Goal: Task Accomplishment & Management: Use online tool/utility

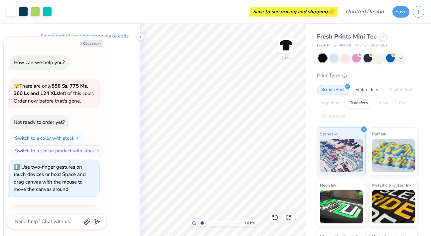
scroll to position [146, 0]
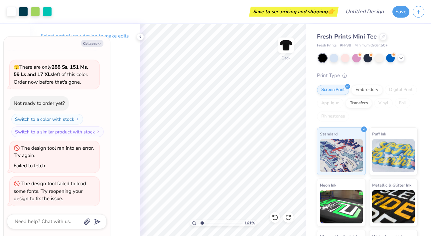
type textarea "x"
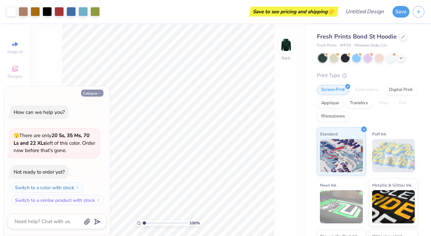
click at [93, 93] on button "Collapse" at bounding box center [92, 93] width 22 height 7
type textarea "x"
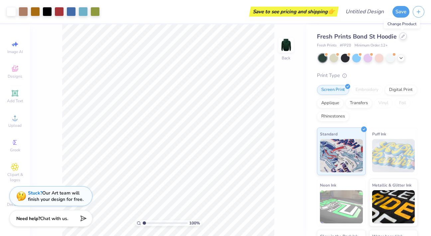
click at [403, 35] on icon at bounding box center [402, 36] width 3 height 3
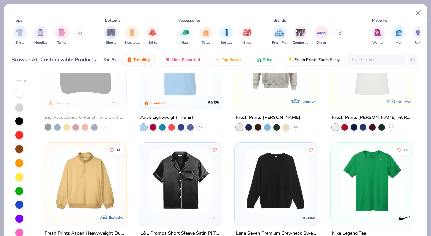
scroll to position [2041, 0]
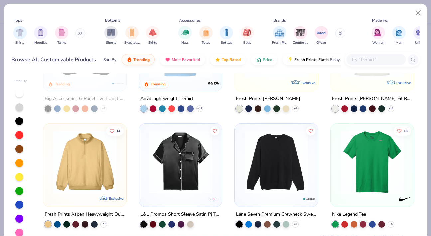
click at [17, 194] on div at bounding box center [19, 191] width 8 height 8
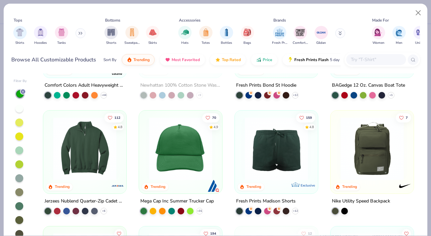
scroll to position [506, 0]
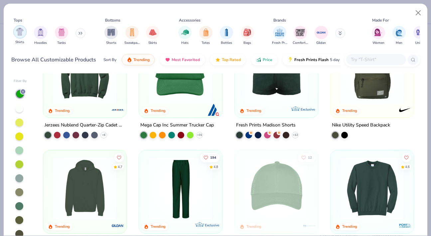
click at [26, 35] on div "filter for Shirts" at bounding box center [19, 31] width 13 height 13
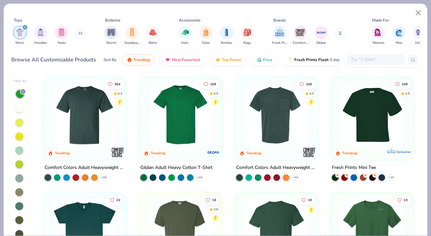
click at [81, 31] on button at bounding box center [80, 33] width 10 height 10
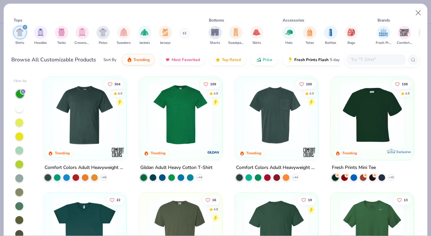
click at [374, 61] on input "text" at bounding box center [375, 60] width 51 height 8
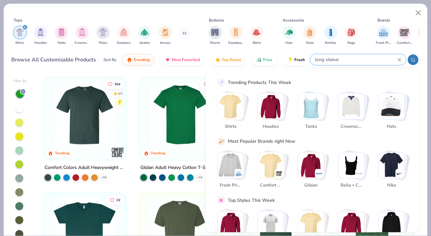
type input "long sleeve"
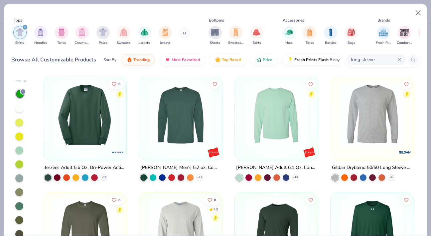
click at [25, 27] on icon "filter for Shirts" at bounding box center [25, 27] width 3 height 3
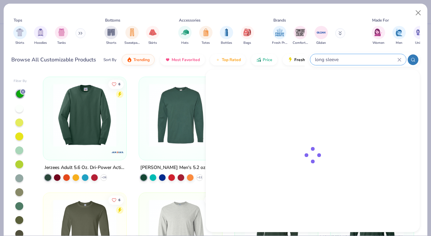
click at [378, 58] on input "long sleeve" at bounding box center [355, 60] width 83 height 8
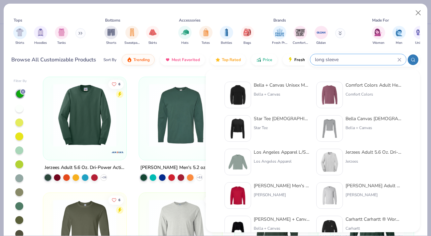
click at [360, 87] on div "Comfort Colors Adult Heavyweight RS Long-Sleeve T-Shirt" at bounding box center [373, 85] width 56 height 7
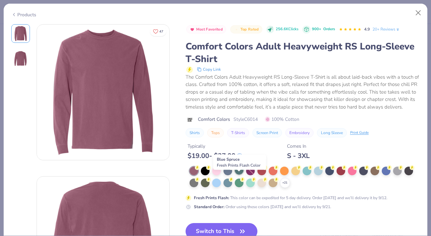
click at [239, 175] on div at bounding box center [239, 170] width 9 height 9
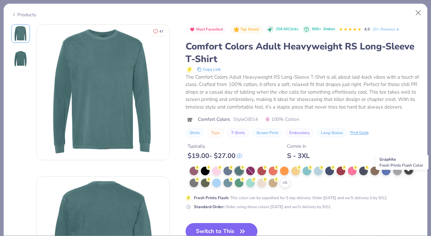
click at [411, 170] on circle at bounding box center [412, 167] width 5 height 5
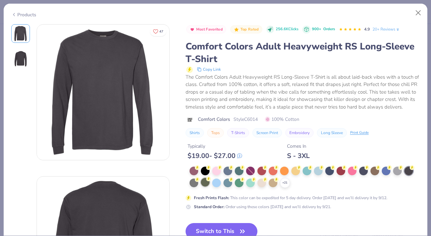
click at [201, 187] on div at bounding box center [205, 182] width 9 height 9
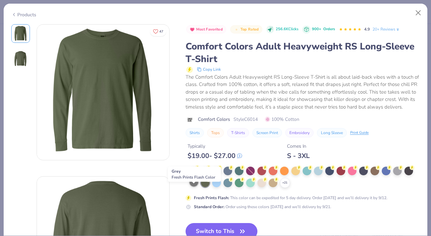
click at [192, 187] on div at bounding box center [194, 182] width 9 height 9
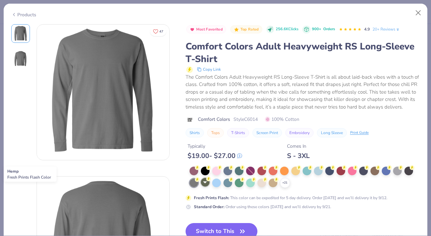
click at [205, 187] on div at bounding box center [205, 182] width 9 height 9
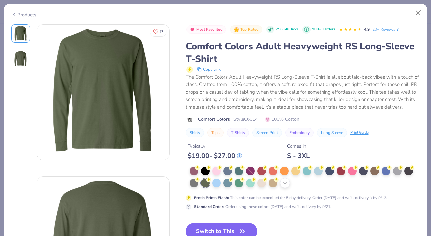
click at [286, 184] on polyline at bounding box center [285, 183] width 3 height 1
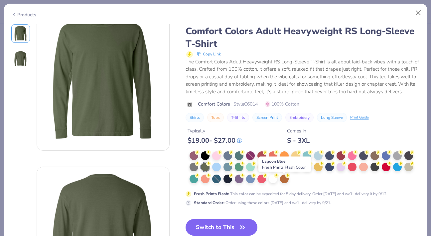
scroll to position [16, 0]
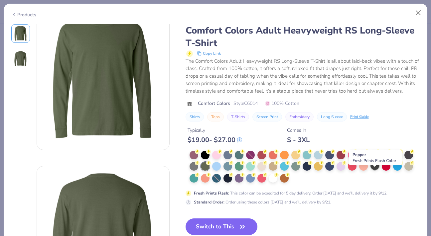
click at [374, 170] on div at bounding box center [374, 166] width 9 height 9
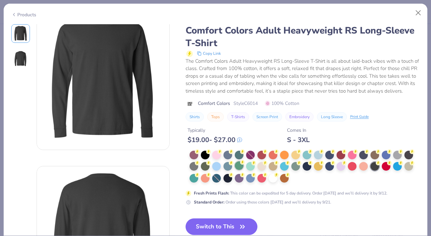
click at [242, 165] on circle at bounding box center [242, 162] width 5 height 5
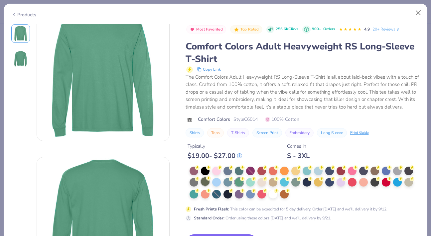
click at [204, 186] on div at bounding box center [205, 182] width 9 height 9
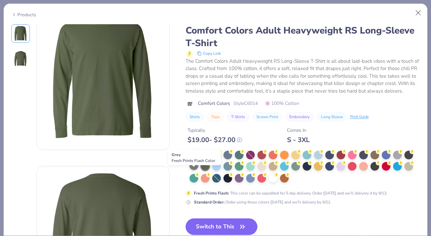
click at [193, 170] on div at bounding box center [194, 166] width 9 height 9
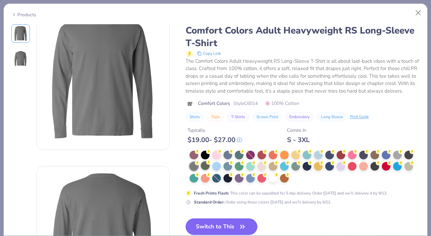
click at [204, 170] on div at bounding box center [205, 166] width 9 height 9
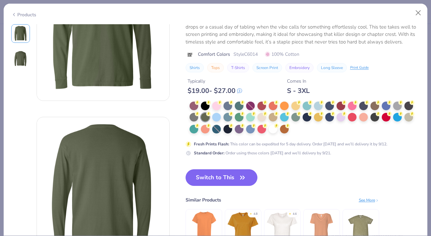
scroll to position [66, 0]
click at [241, 182] on icon "button" at bounding box center [242, 177] width 9 height 9
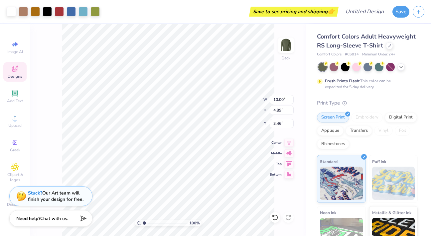
type input "3.46"
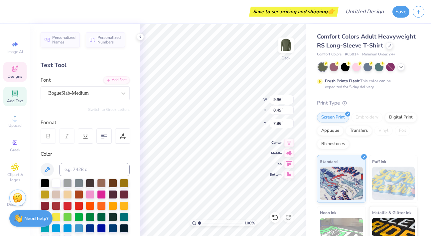
scroll to position [5, 1]
type textarea "CAMP KESEM"
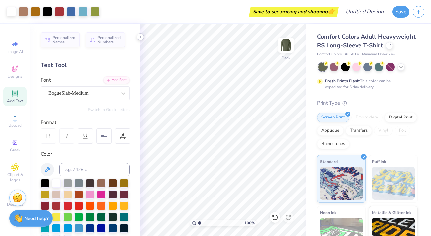
click at [141, 37] on icon at bounding box center [140, 36] width 5 height 5
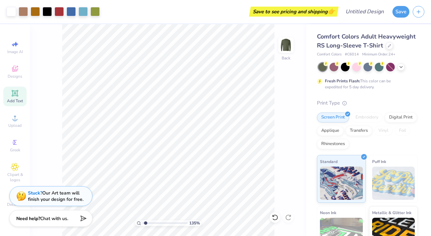
type input "1"
click at [109, 224] on div "100 %" at bounding box center [168, 130] width 212 height 212
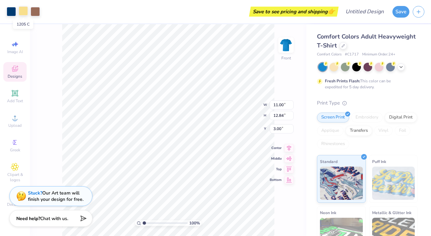
click at [23, 11] on div at bounding box center [23, 10] width 9 height 9
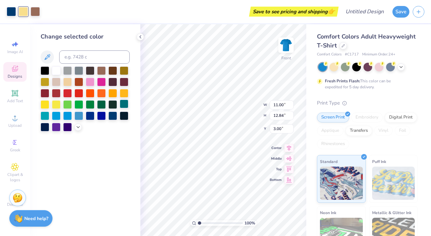
click at [125, 103] on div at bounding box center [124, 104] width 9 height 9
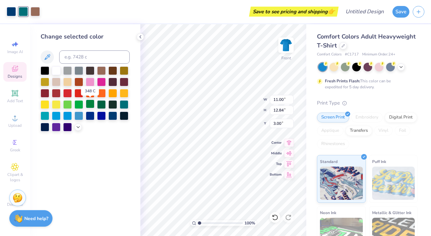
click at [88, 107] on div at bounding box center [90, 104] width 9 height 9
click at [77, 107] on div at bounding box center [78, 104] width 9 height 9
click at [56, 107] on div at bounding box center [56, 104] width 9 height 9
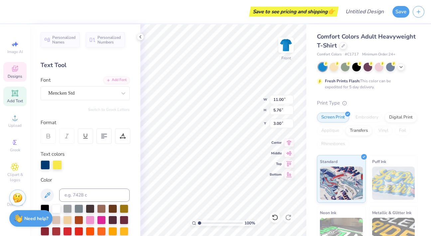
scroll to position [5, 2]
type textarea "KESEM"
type input "14.53"
type input "4.79"
type input "3.48"
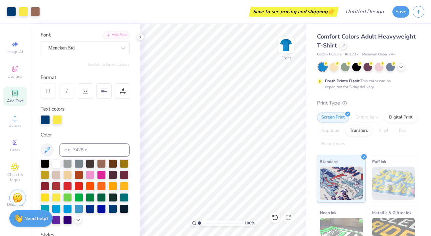
scroll to position [0, 0]
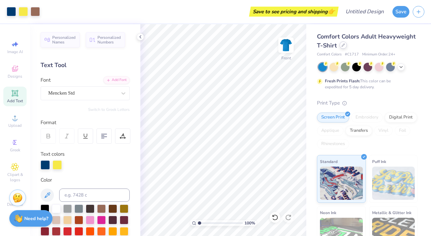
click at [345, 46] on icon at bounding box center [342, 45] width 3 height 3
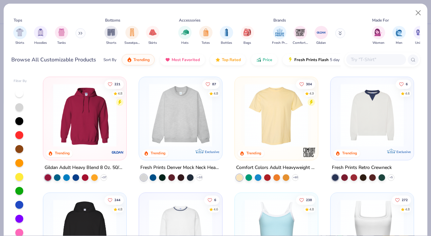
click at [19, 192] on div at bounding box center [19, 191] width 8 height 8
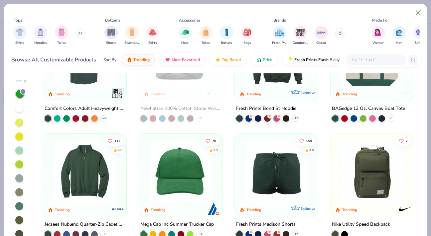
scroll to position [344, 0]
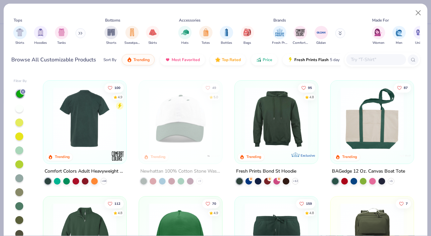
click at [50, 128] on img at bounding box center [15, 118] width 70 height 63
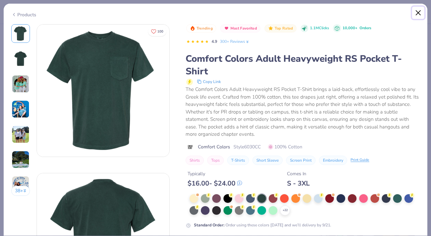
click at [416, 14] on button "Close" at bounding box center [418, 13] width 13 height 13
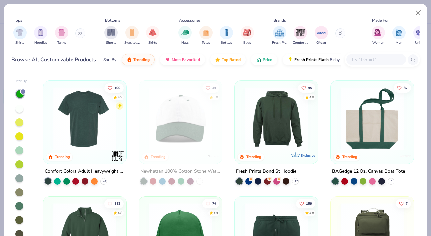
click at [87, 125] on img at bounding box center [85, 118] width 70 height 63
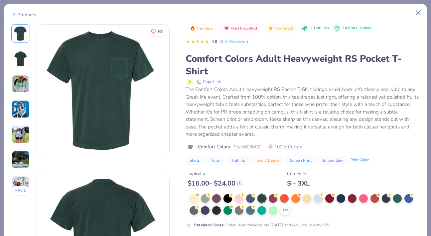
click at [239, 162] on button "T-Shirts" at bounding box center [238, 160] width 22 height 9
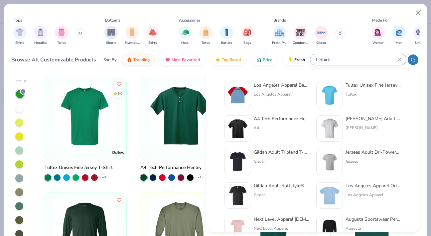
click at [370, 59] on input "T-Shirts" at bounding box center [355, 60] width 83 height 8
type input "T"
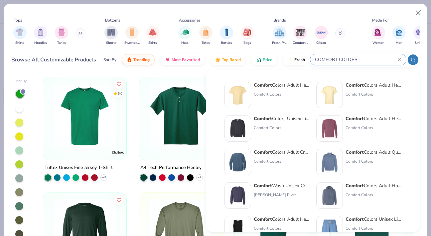
type input "COMFORT COLORS"
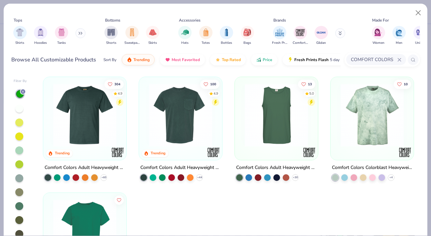
click at [388, 58] on input "COMFORT COLORS" at bounding box center [373, 60] width 47 height 8
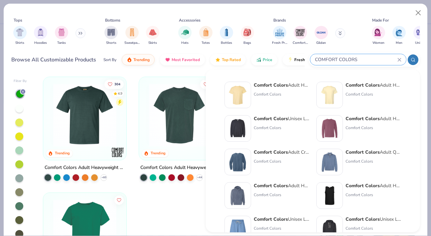
click at [370, 59] on input "COMFORT COLORS" at bounding box center [355, 60] width 83 height 8
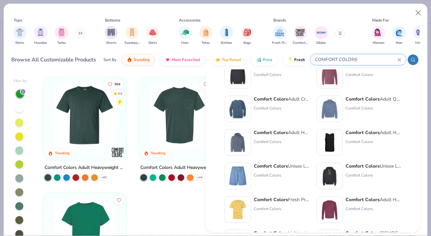
scroll to position [13, 0]
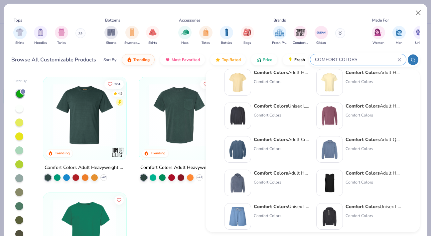
click at [365, 105] on strong "Comfort Colors" at bounding box center [362, 106] width 34 height 6
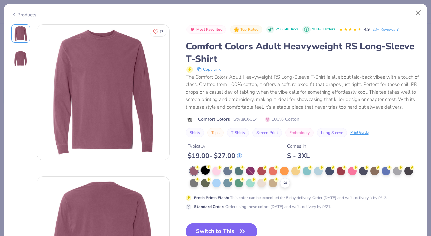
click at [202, 175] on div at bounding box center [205, 170] width 9 height 9
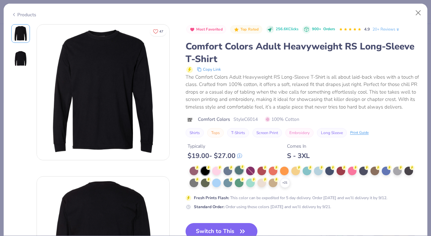
click at [238, 175] on div at bounding box center [239, 170] width 9 height 9
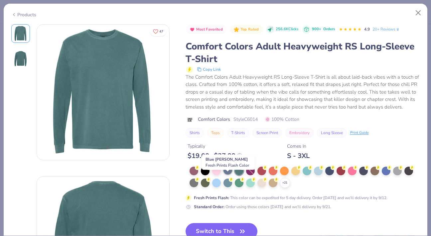
click at [226, 175] on div at bounding box center [227, 170] width 9 height 9
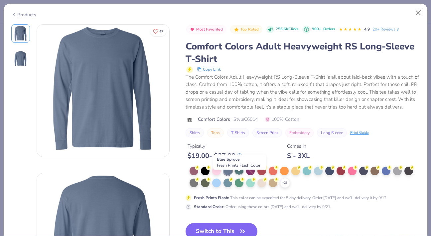
click at [239, 175] on div at bounding box center [239, 170] width 9 height 9
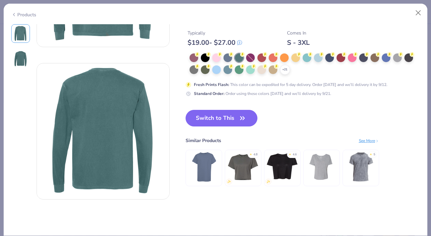
scroll to position [156, 0]
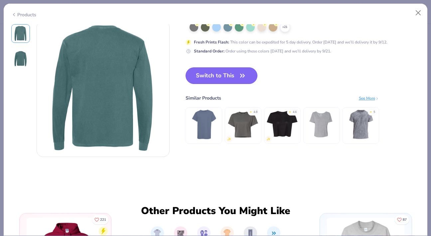
click at [236, 80] on button "Switch to This" at bounding box center [222, 76] width 72 height 17
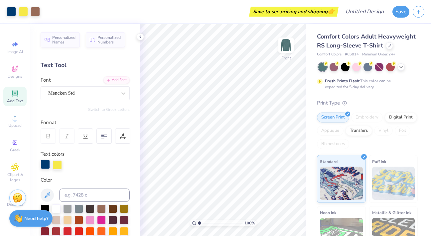
click at [45, 163] on div at bounding box center [45, 164] width 9 height 9
click at [12, 13] on div at bounding box center [11, 11] width 9 height 9
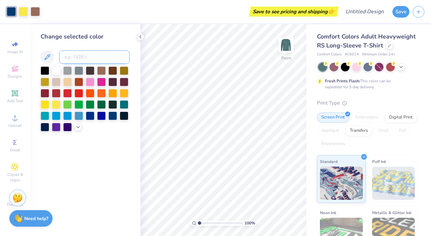
click at [106, 58] on input at bounding box center [94, 57] width 70 height 13
type input "294"
click at [86, 56] on input at bounding box center [94, 57] width 70 height 13
type input "294"
type input "548"
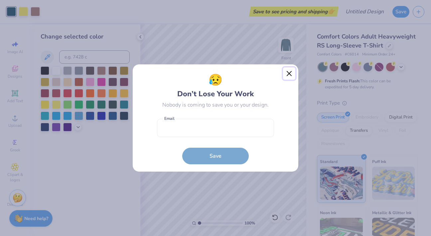
click at [292, 72] on button "Close" at bounding box center [289, 74] width 13 height 13
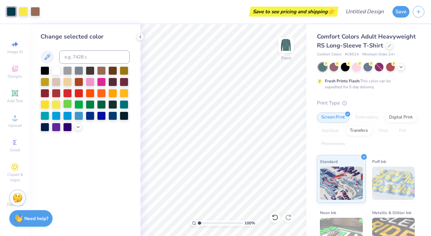
click at [68, 104] on div at bounding box center [67, 104] width 9 height 9
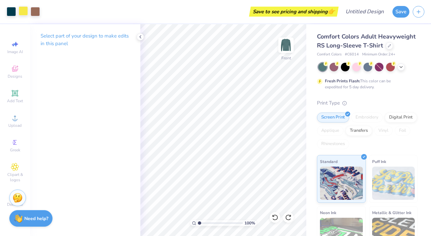
click at [23, 8] on div at bounding box center [23, 10] width 9 height 9
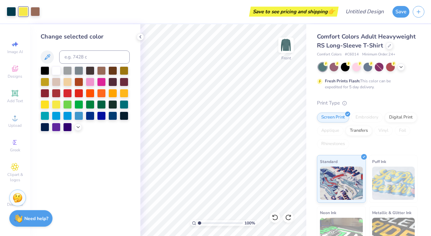
click at [73, 105] on div at bounding box center [85, 99] width 89 height 65
click at [71, 105] on div at bounding box center [67, 104] width 9 height 9
click at [59, 104] on div at bounding box center [56, 104] width 9 height 9
click at [101, 56] on input at bounding box center [94, 57] width 70 height 13
type input "108"
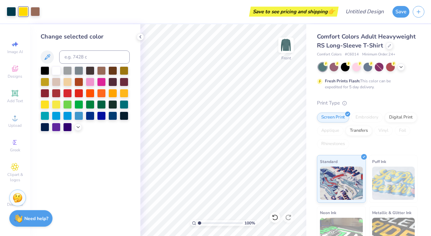
click at [79, 158] on div "Change selected color" at bounding box center [85, 130] width 110 height 212
click at [55, 103] on div at bounding box center [56, 104] width 9 height 9
click at [46, 104] on div at bounding box center [45, 104] width 9 height 9
click at [67, 177] on div "Change selected color" at bounding box center [85, 130] width 110 height 212
click at [141, 37] on icon at bounding box center [140, 36] width 5 height 5
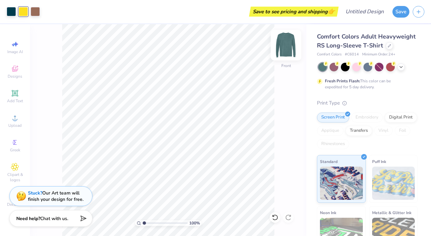
click at [285, 47] on img at bounding box center [286, 45] width 27 height 27
click at [284, 49] on img at bounding box center [286, 45] width 27 height 27
click at [283, 48] on img at bounding box center [286, 45] width 27 height 27
click at [283, 47] on img at bounding box center [285, 45] width 13 height 13
click at [288, 46] on img at bounding box center [286, 45] width 27 height 27
